Goal: Task Accomplishment & Management: Manage account settings

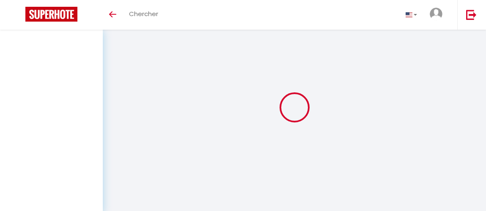
select select
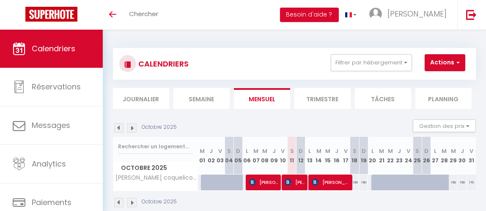
select select
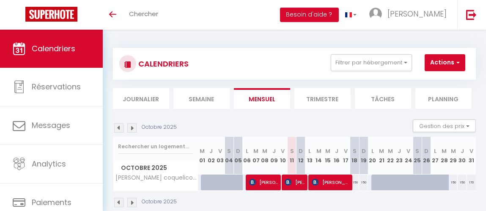
select select
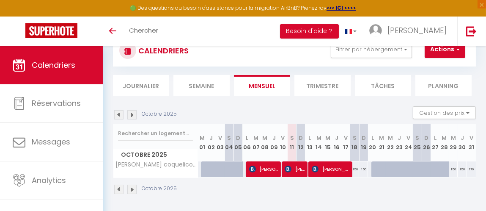
scroll to position [42, 0]
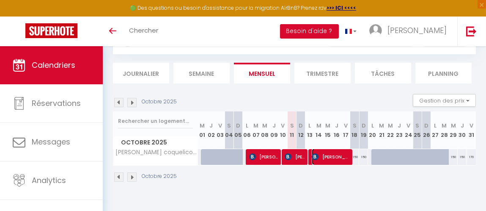
click at [336, 158] on span "[PERSON_NAME]" at bounding box center [331, 157] width 39 height 16
select select "OK"
select select "KO"
select select "0"
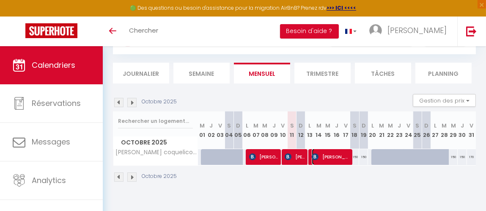
select select "1"
select select
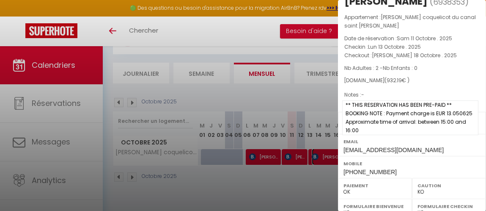
scroll to position [0, 0]
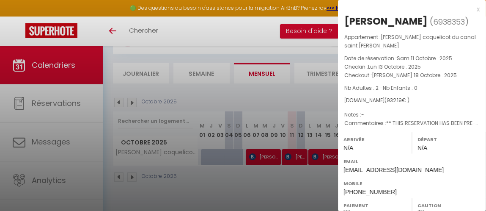
drag, startPoint x: 345, startPoint y: 21, endPoint x: 416, endPoint y: 19, distance: 71.5
click at [416, 19] on h2 "[PERSON_NAME] ( 6938353 )" at bounding box center [412, 21] width 135 height 14
copy h2 "[PERSON_NAME]"
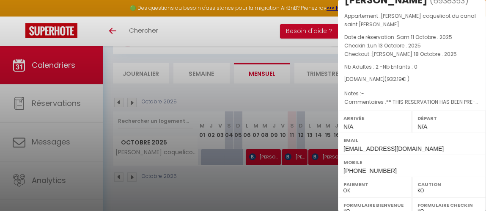
scroll to position [20, 0]
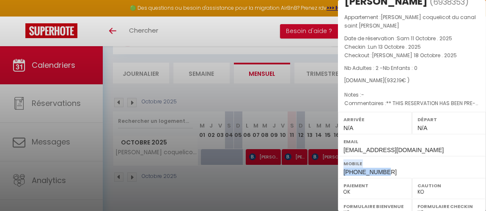
drag, startPoint x: 344, startPoint y: 162, endPoint x: 392, endPoint y: 172, distance: 49.6
click at [392, 172] on div "Mobile [PHONE_NUMBER]" at bounding box center [412, 167] width 148 height 22
copy div "Mobile [PHONE_NUMBER]"
click at [205, 29] on div at bounding box center [243, 105] width 486 height 211
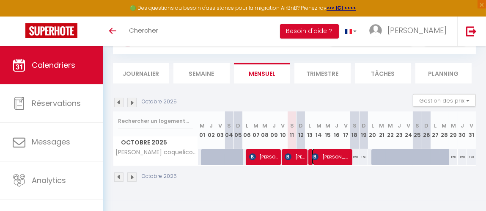
click at [325, 154] on span "[PERSON_NAME]" at bounding box center [331, 157] width 39 height 16
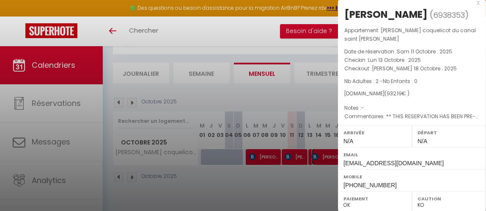
scroll to position [0, 0]
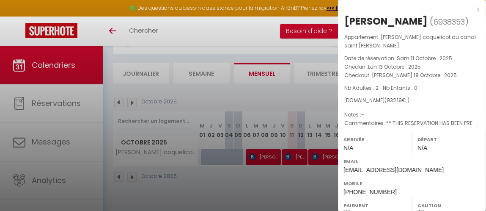
drag, startPoint x: 416, startPoint y: 18, endPoint x: 347, endPoint y: 18, distance: 68.6
click at [347, 18] on h2 "[PERSON_NAME] ( 6938353 )" at bounding box center [412, 21] width 135 height 14
copy div "[PERSON_NAME]"
click at [204, 32] on div at bounding box center [243, 105] width 486 height 211
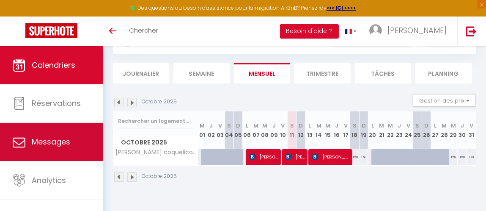
click at [54, 139] on span "Messages" at bounding box center [51, 141] width 39 height 11
select select "message"
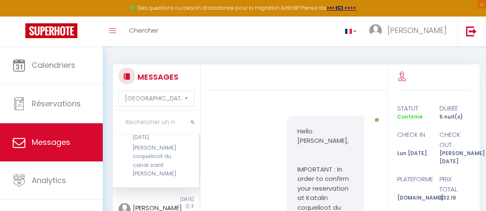
scroll to position [84, 0]
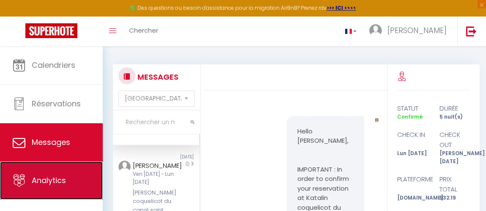
click at [58, 175] on span "Analytics" at bounding box center [49, 180] width 34 height 11
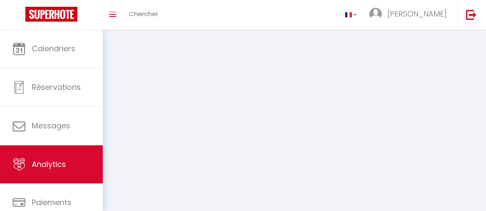
select select "2025"
select select "10"
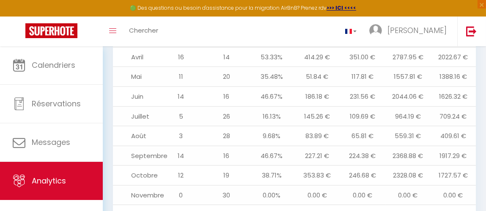
scroll to position [1100, 0]
